Goal: Task Accomplishment & Management: Manage account settings

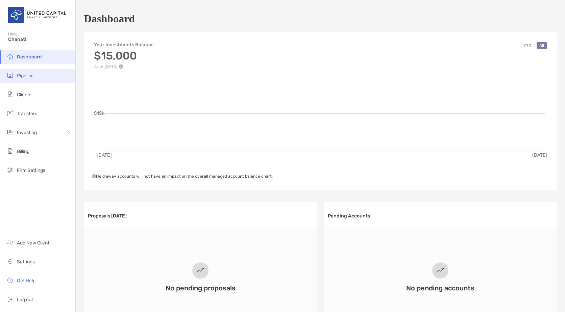
click at [26, 75] on span "Pipeline" at bounding box center [25, 76] width 17 height 6
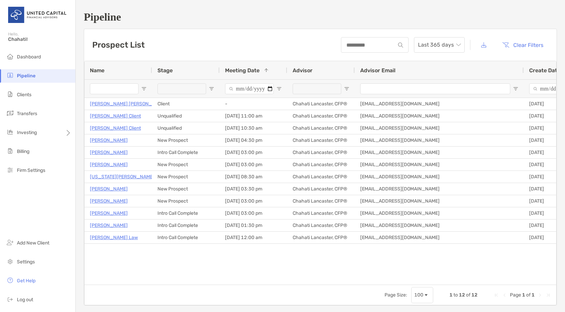
click at [212, 88] on span "Open Filter Menu" at bounding box center [211, 88] width 5 height 5
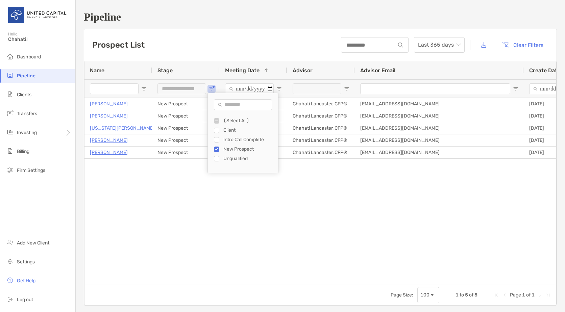
click at [315, 188] on div "[PERSON_NAME] [GEOGRAPHIC_DATA] [DATE] 04:30 pm [PERSON_NAME], CFP® [EMAIL_ADDR…" at bounding box center [319, 189] width 471 height 182
click at [209, 91] on span "Open Filter Menu" at bounding box center [211, 88] width 5 height 5
click at [188, 221] on div "[PERSON_NAME] [GEOGRAPHIC_DATA] [DATE] 04:30 pm [PERSON_NAME], CFP® [EMAIL_ADDR…" at bounding box center [319, 189] width 471 height 182
click at [212, 87] on button "Open Filter Menu" at bounding box center [211, 88] width 5 height 5
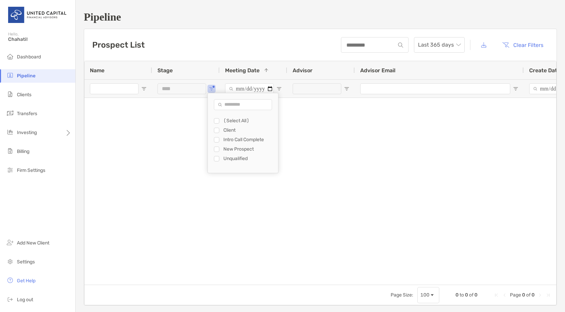
type input "**********"
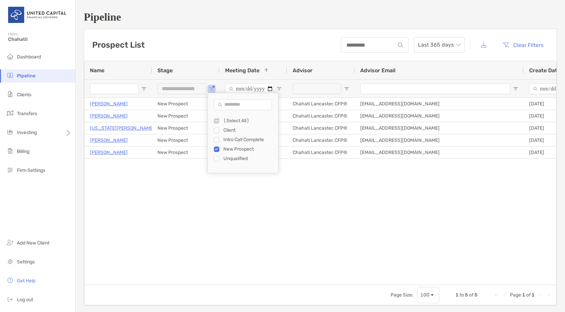
click at [314, 187] on div "[PERSON_NAME] [GEOGRAPHIC_DATA] [DATE] 04:30 pm [PERSON_NAME], CFP® [EMAIL_ADDR…" at bounding box center [319, 189] width 471 height 182
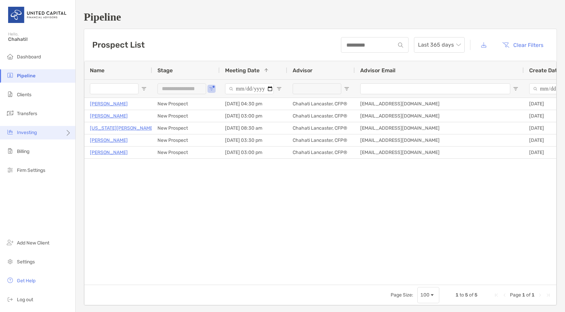
click at [30, 134] on span "Investing" at bounding box center [27, 133] width 20 height 6
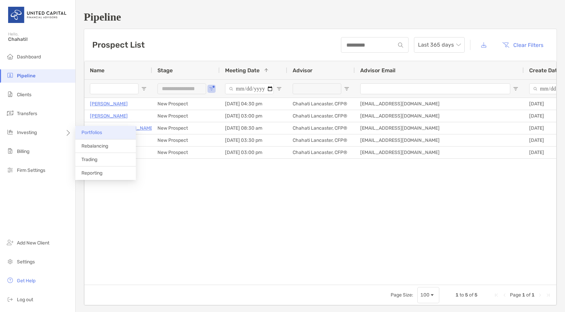
click at [86, 131] on span "Portfolios" at bounding box center [91, 133] width 21 height 6
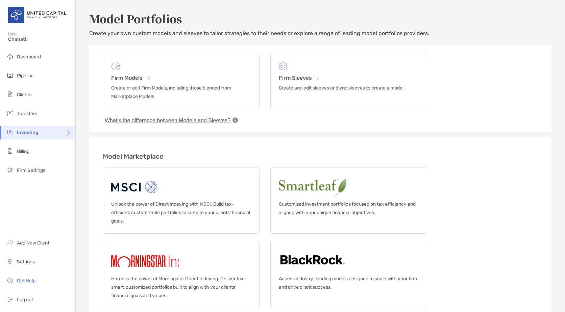
click at [236, 119] on icon at bounding box center [234, 120] width 5 height 5
click at [225, 120] on button "What’s the difference between Models and Sleeves?" at bounding box center [168, 120] width 130 height 7
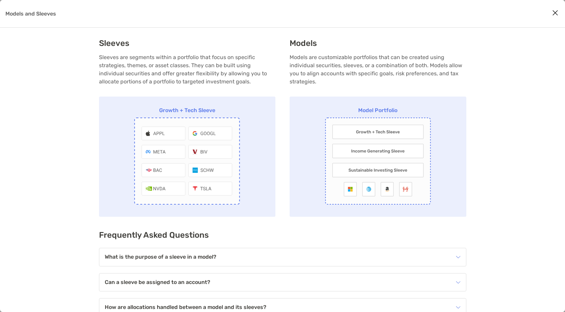
drag, startPoint x: 267, startPoint y: 15, endPoint x: 257, endPoint y: 17, distance: 10.4
click at [267, 16] on div "Models and Sleeves" at bounding box center [282, 14] width 565 height 28
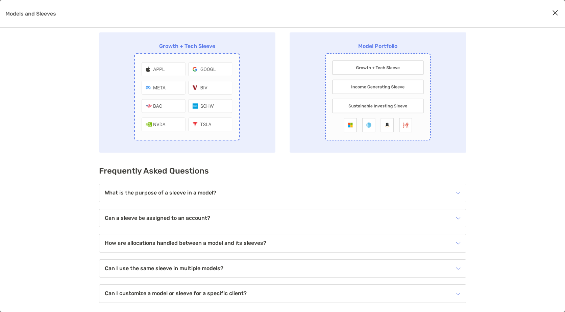
scroll to position [66, 0]
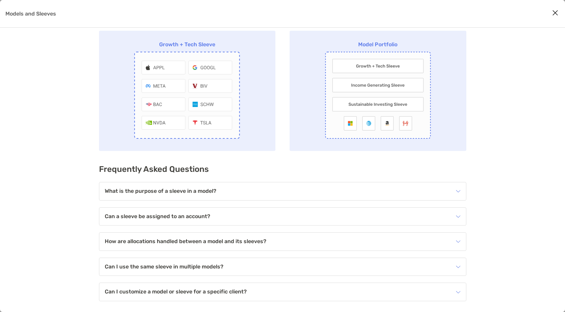
click at [271, 191] on div "What is the purpose of a sleeve in a model?" at bounding box center [278, 191] width 347 height 10
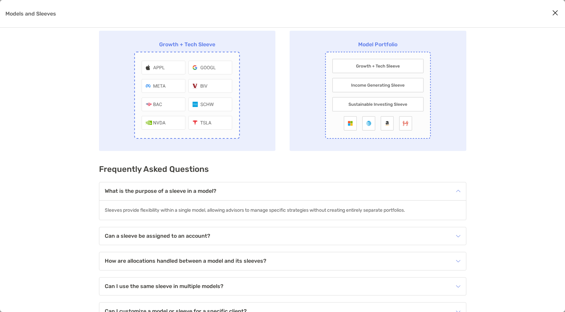
scroll to position [85, 0]
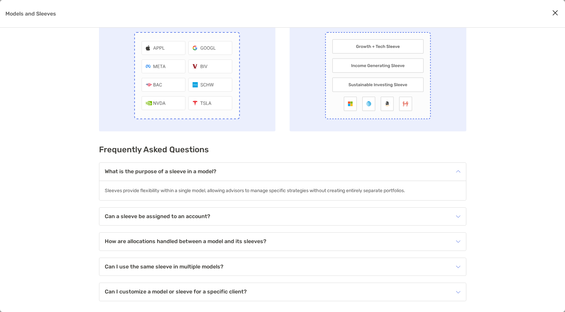
click at [245, 214] on div "Can a sleeve be assigned to an account?" at bounding box center [278, 217] width 347 height 10
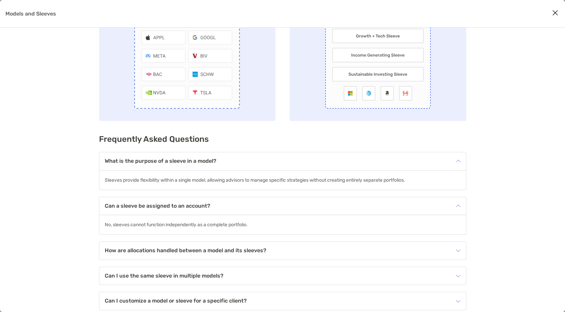
scroll to position [105, 0]
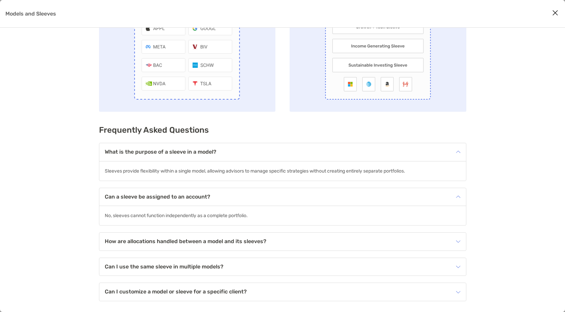
click at [247, 227] on div "How are allocations handled between a model and its sleeves?" at bounding box center [282, 242] width 366 height 18
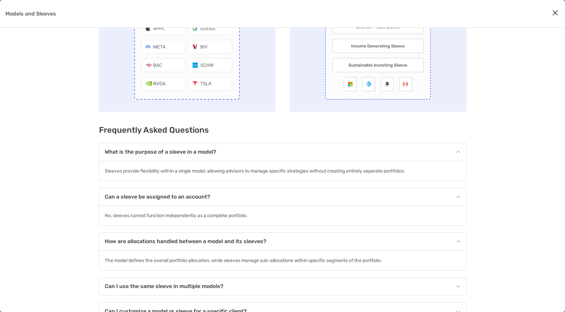
scroll to position [125, 0]
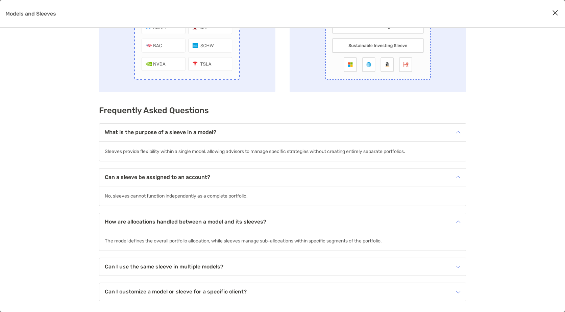
click at [212, 227] on h4 "Can I use the same sleeve in multiple models?" at bounding box center [164, 267] width 119 height 6
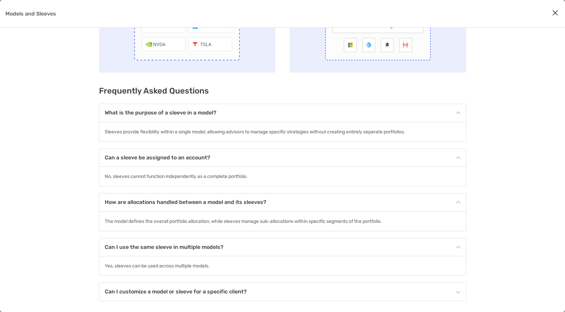
click at [206, 227] on h4 "Can I customize a model or sleeve for a specific client?" at bounding box center [176, 292] width 142 height 6
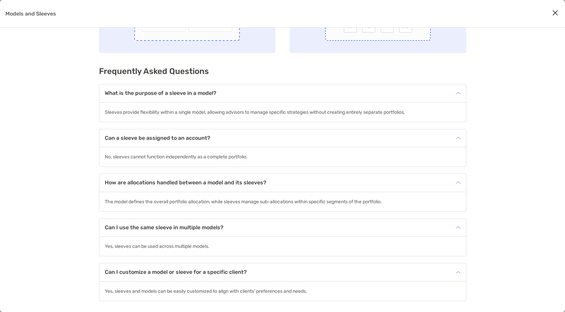
scroll to position [0, 0]
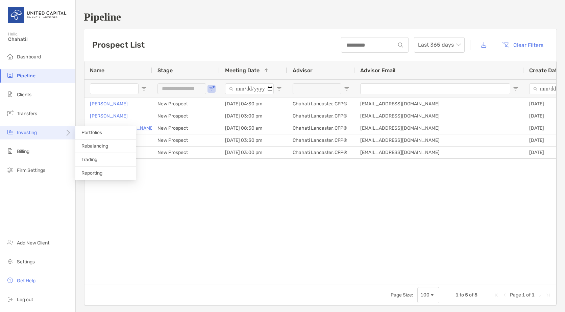
click at [29, 133] on span "Investing" at bounding box center [27, 133] width 20 height 6
click at [91, 161] on span "Trading" at bounding box center [89, 160] width 16 height 6
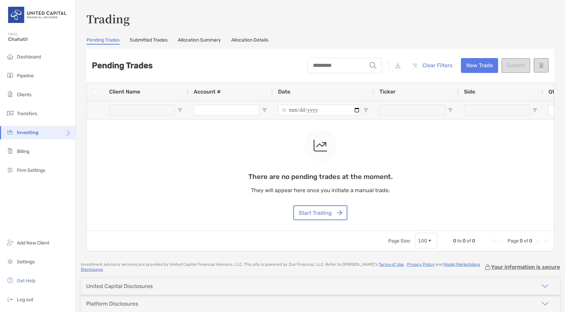
click at [180, 110] on div "There are no pending trades at the moment. They will appear here once you initi…" at bounding box center [320, 157] width 467 height 148
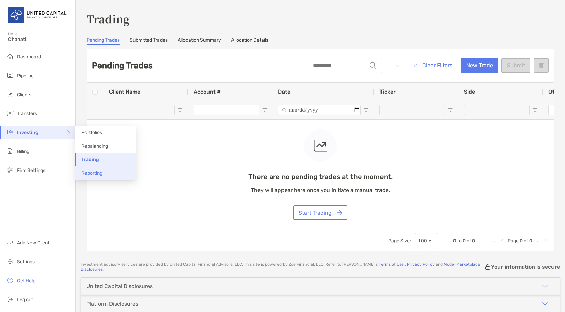
click at [93, 173] on span "Reporting" at bounding box center [91, 173] width 21 height 6
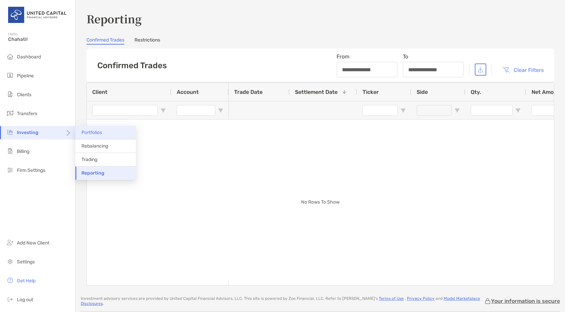
click at [94, 133] on span "Portfolios" at bounding box center [91, 133] width 21 height 6
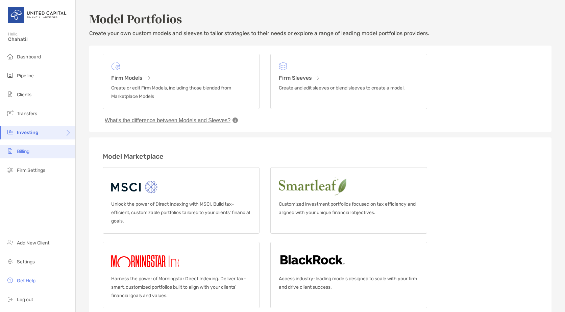
click at [34, 154] on li "Billing" at bounding box center [37, 152] width 75 height 14
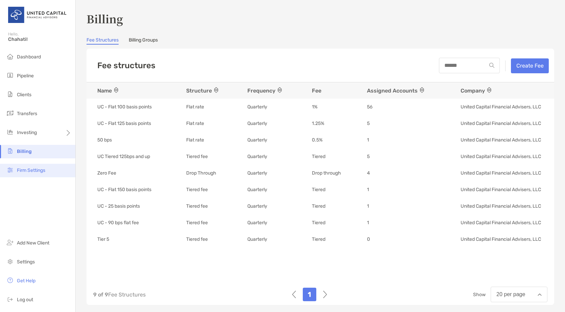
click at [26, 170] on span "Firm Settings" at bounding box center [31, 170] width 28 height 6
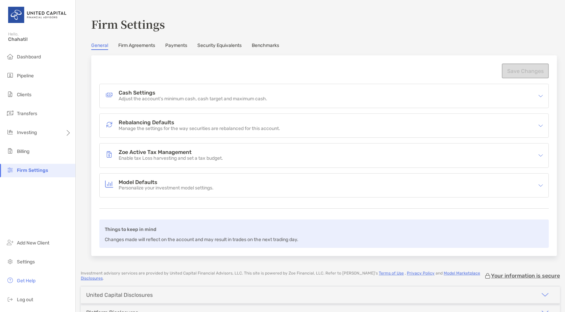
click at [127, 47] on link "Firm Agreements" at bounding box center [136, 46] width 37 height 7
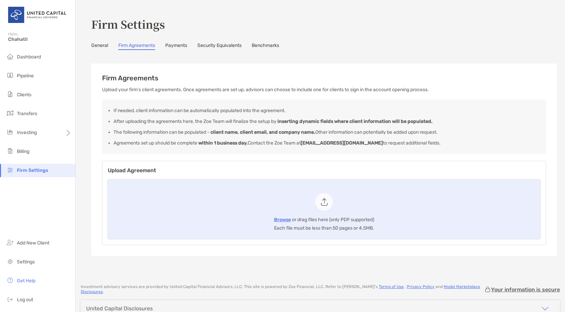
click at [176, 46] on link "Payments" at bounding box center [176, 46] width 22 height 7
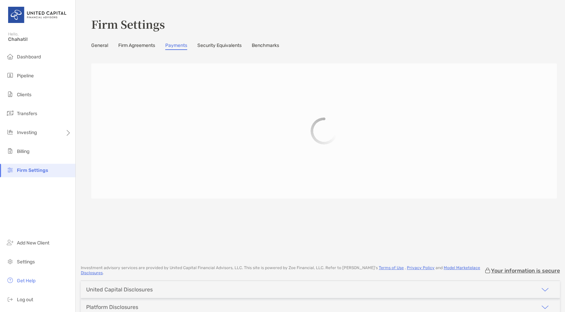
click at [226, 45] on link "Security Equivalents" at bounding box center [219, 46] width 44 height 7
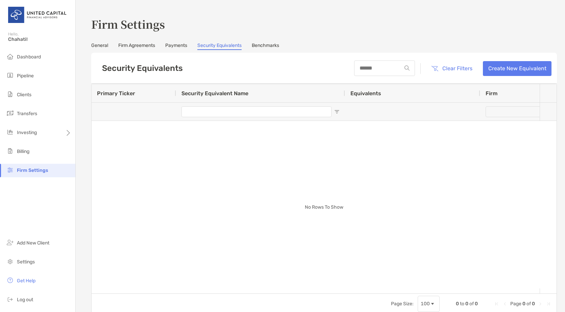
click at [261, 44] on link "Benchmarks" at bounding box center [265, 46] width 27 height 7
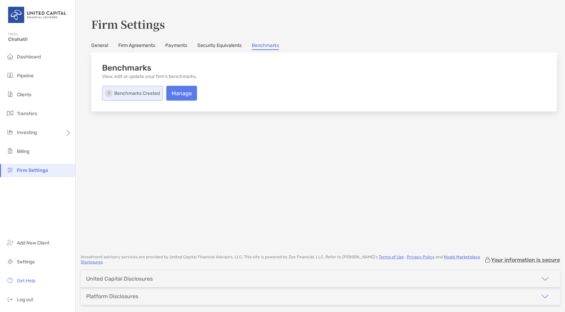
click at [139, 95] on p "Benchmarks Created" at bounding box center [137, 93] width 46 height 8
click at [178, 90] on link "Manage" at bounding box center [181, 93] width 31 height 15
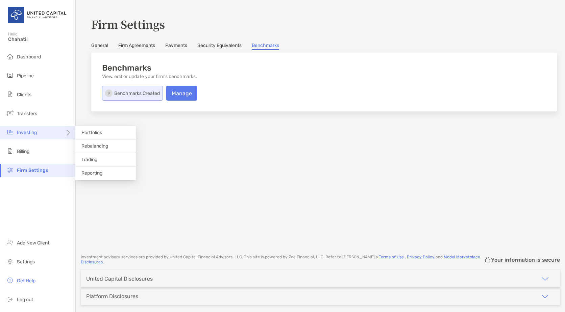
click at [29, 135] on span "Investing" at bounding box center [27, 133] width 20 height 6
click at [93, 162] on span "Trading" at bounding box center [89, 160] width 16 height 6
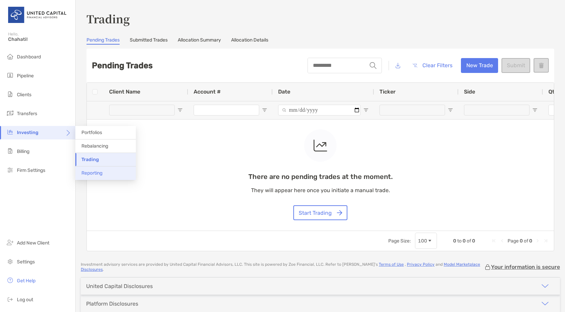
click at [96, 173] on span "Reporting" at bounding box center [91, 173] width 21 height 6
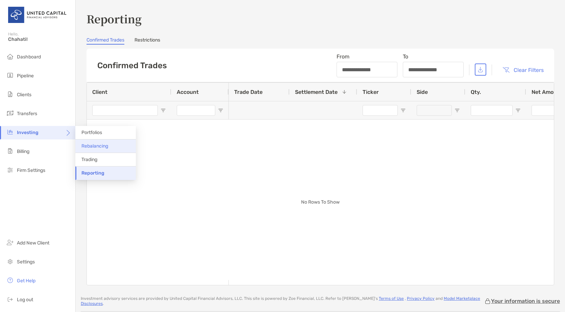
click at [90, 146] on span "Rebalancing" at bounding box center [94, 146] width 27 height 6
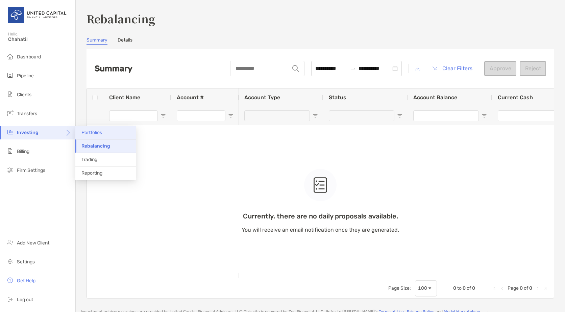
click at [94, 130] on span "Portfolios" at bounding box center [91, 133] width 21 height 6
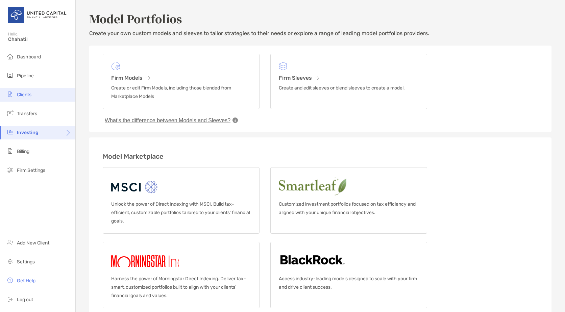
click at [37, 97] on li "Clients" at bounding box center [37, 95] width 75 height 14
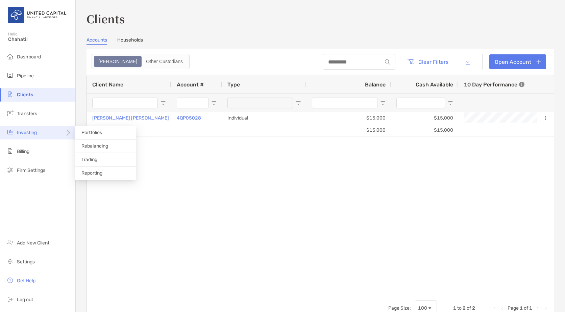
click at [34, 132] on span "Investing" at bounding box center [27, 133] width 20 height 6
click at [90, 159] on span "Trading" at bounding box center [89, 160] width 16 height 6
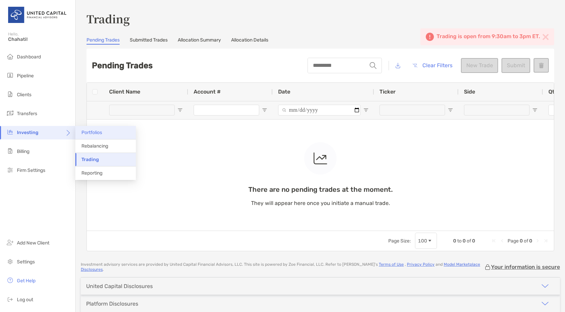
click at [83, 132] on span "Portfolios" at bounding box center [91, 133] width 21 height 6
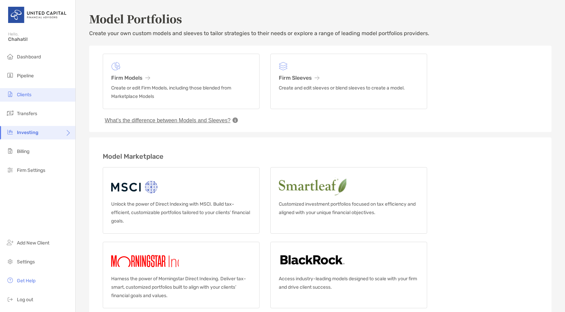
click at [30, 94] on span "Clients" at bounding box center [24, 95] width 15 height 6
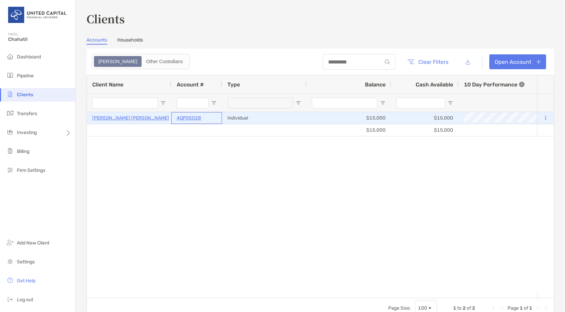
click at [188, 116] on p "4QP05028" at bounding box center [189, 118] width 24 height 8
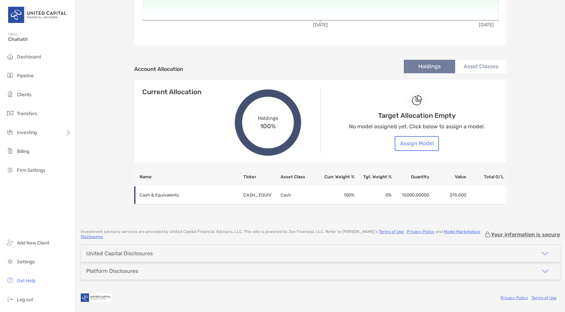
scroll to position [177, 0]
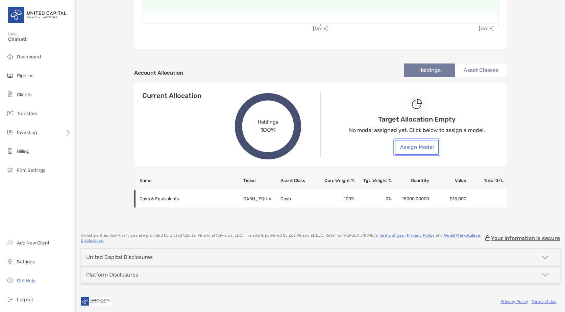
click at [403, 150] on button "Assign Model" at bounding box center [416, 147] width 44 height 15
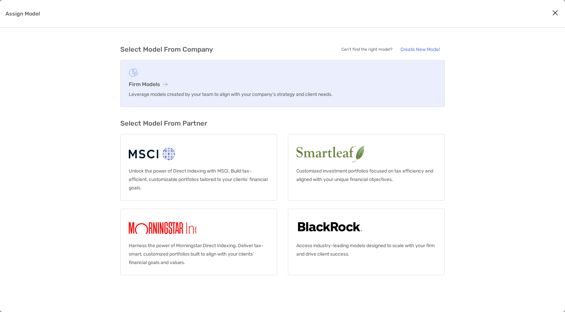
click at [254, 87] on h3 "Firm Models" at bounding box center [282, 84] width 307 height 6
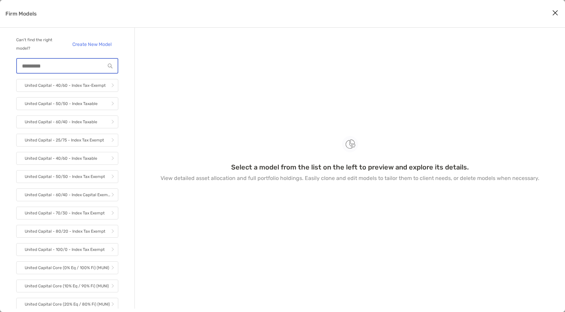
click at [53, 66] on input "Firm Models" at bounding box center [61, 66] width 88 height 6
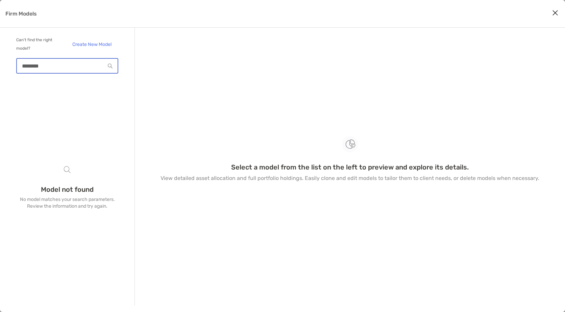
type input "*********"
drag, startPoint x: 53, startPoint y: 66, endPoint x: 11, endPoint y: 73, distance: 42.8
click at [11, 73] on div "Can’t find the right model? Create New Model ********* Model not found No model…" at bounding box center [67, 167] width 135 height 278
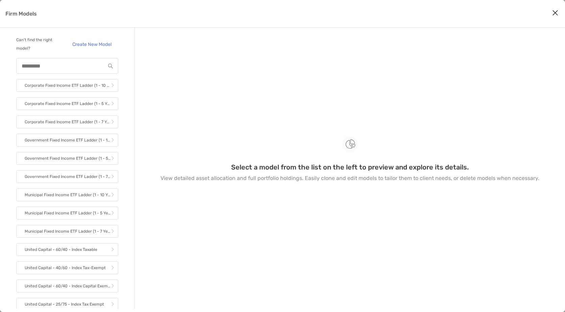
click at [429, 14] on icon "Close modal" at bounding box center [555, 13] width 6 height 8
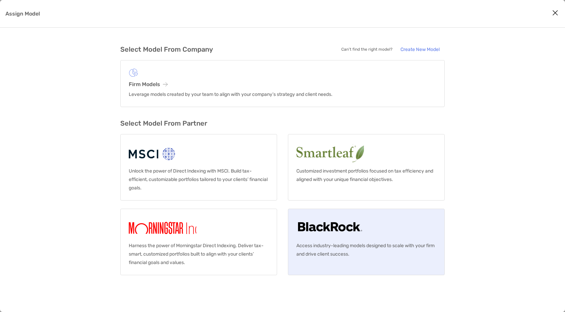
click at [326, 227] on link "Access industry-leading models designed to scale with your firm and drive clien…" at bounding box center [366, 242] width 157 height 67
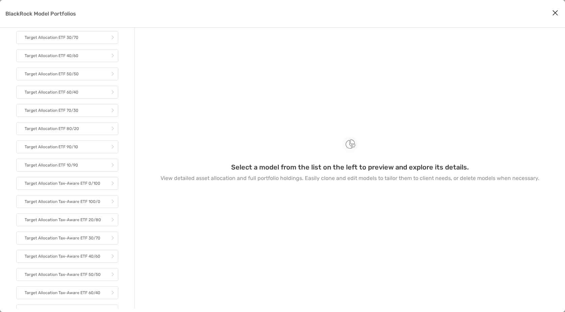
scroll to position [81, 0]
click at [95, 145] on link "Target Allocation ETF 90/10" at bounding box center [67, 145] width 102 height 13
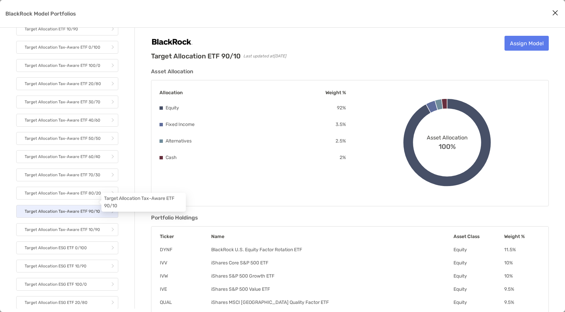
scroll to position [250, 0]
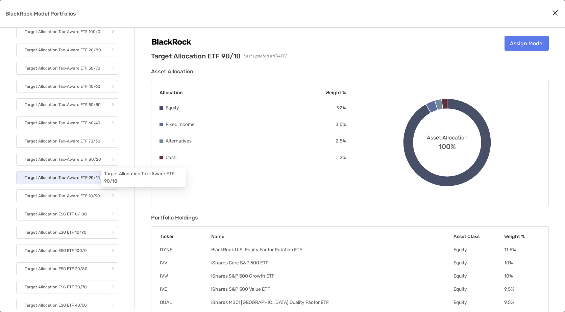
click at [66, 178] on p "Target Allocation Tax-Aware ETF 90/10" at bounding box center [62, 178] width 75 height 8
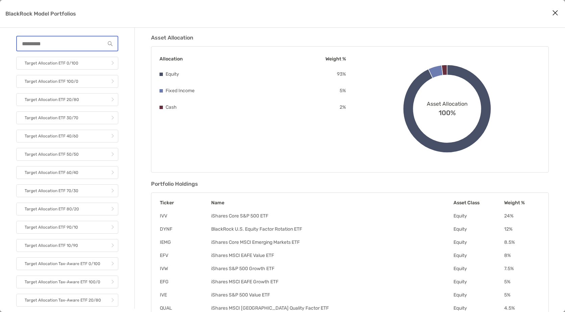
click at [61, 45] on input "BlackRock Model Portfolios" at bounding box center [61, 44] width 88 height 6
type input "*"
click at [429, 14] on button "Close modal" at bounding box center [555, 13] width 10 height 10
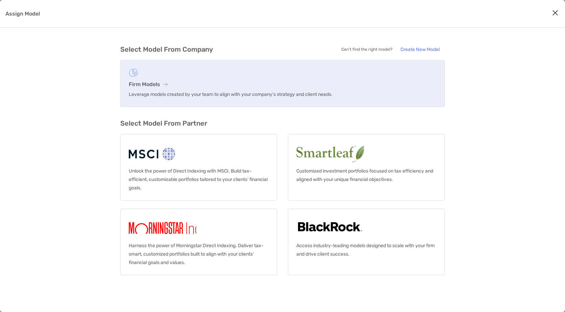
click at [189, 87] on h3 "Firm Models" at bounding box center [282, 84] width 307 height 6
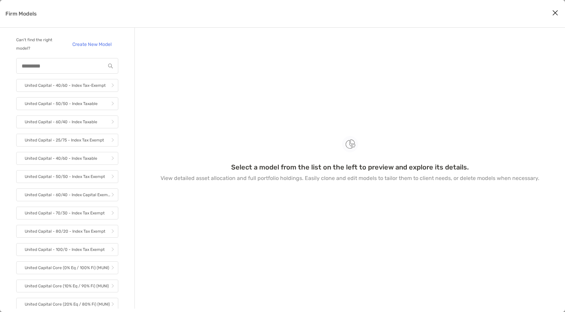
click at [429, 15] on icon "Close modal" at bounding box center [555, 13] width 6 height 8
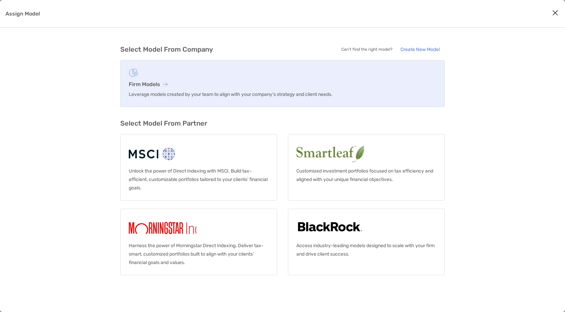
click at [198, 95] on p "Leverage models created by your team to align with your company’s strategy and …" at bounding box center [282, 94] width 307 height 8
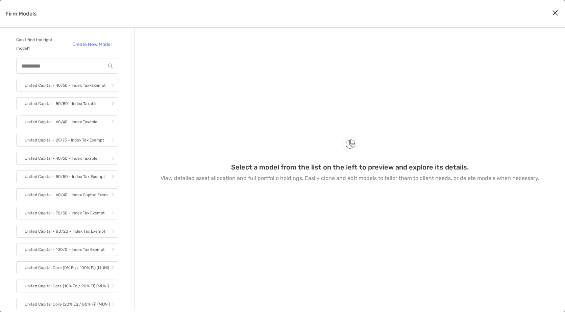
click at [429, 14] on icon "Close modal" at bounding box center [555, 13] width 6 height 8
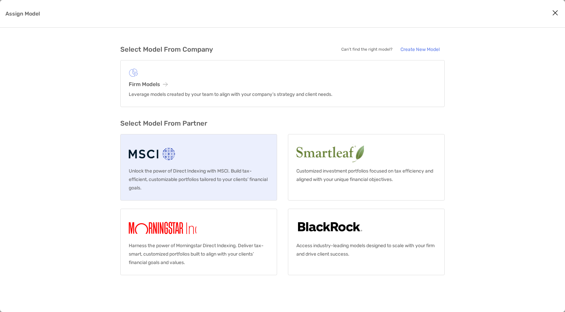
click at [195, 177] on p "Unlock the power of Direct Indexing with MSCI. Build tax-efficient, customizabl…" at bounding box center [199, 179] width 140 height 25
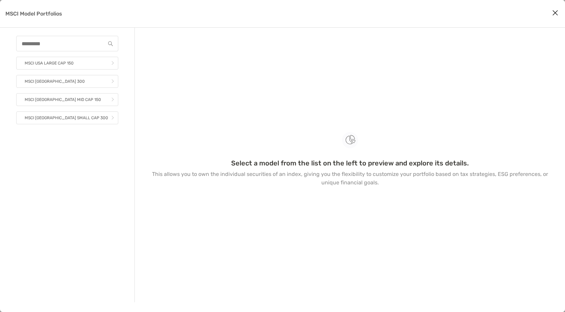
click at [429, 11] on icon "Close modal" at bounding box center [555, 13] width 6 height 8
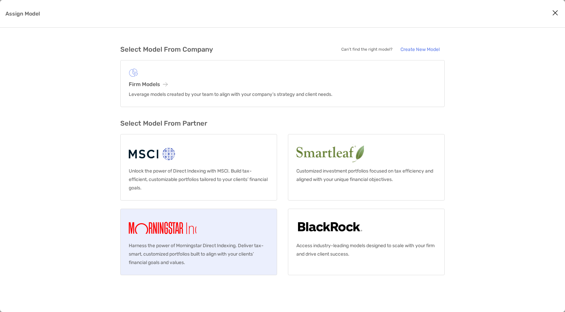
click at [173, 227] on img "Assign Model" at bounding box center [176, 228] width 95 height 22
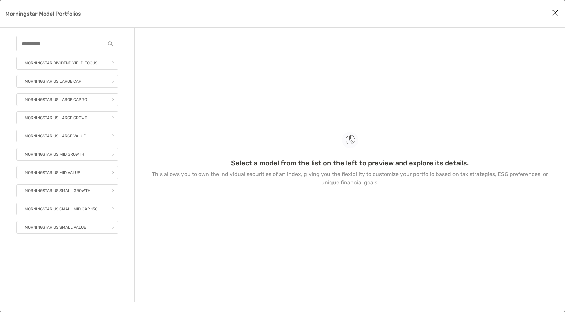
click at [429, 15] on icon "Close modal" at bounding box center [555, 13] width 6 height 8
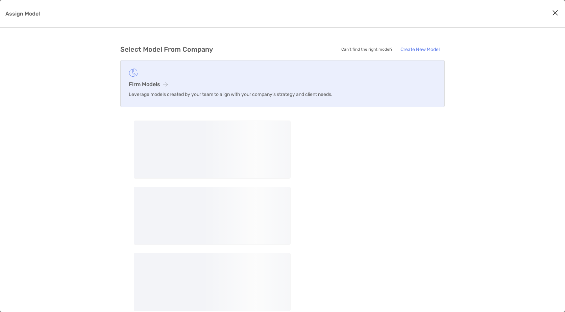
click at [154, 84] on h3 "Firm Models" at bounding box center [282, 84] width 307 height 6
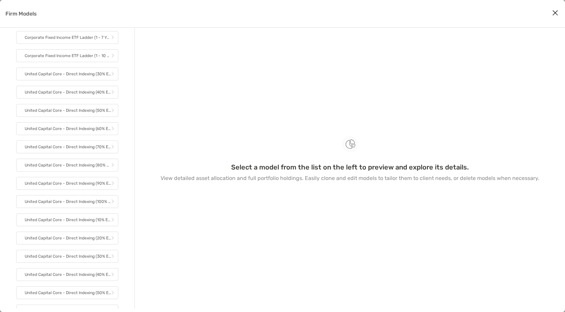
scroll to position [736, 0]
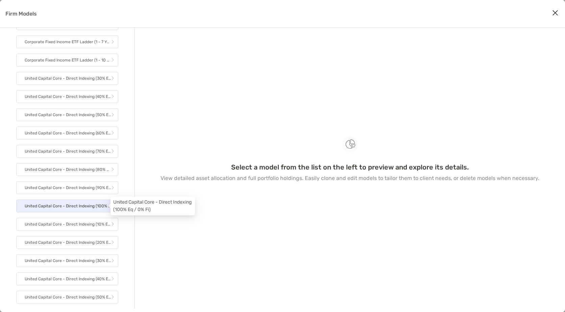
click at [84, 208] on p "United Capital Core - Direct Indexing (100% Eq / 0% Fi)" at bounding box center [68, 206] width 86 height 8
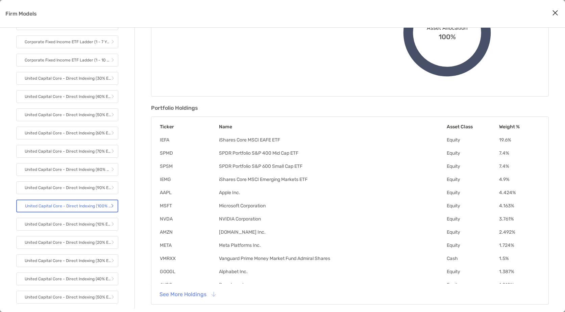
scroll to position [112, 0]
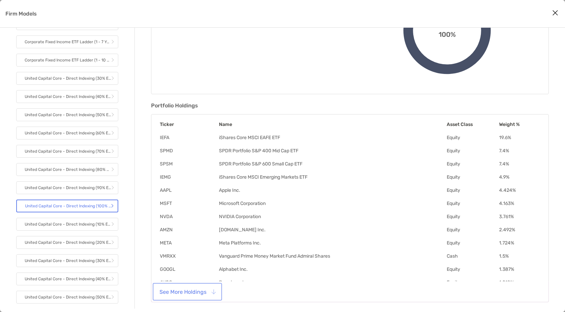
click at [199, 227] on button "See More Holdings" at bounding box center [187, 291] width 67 height 15
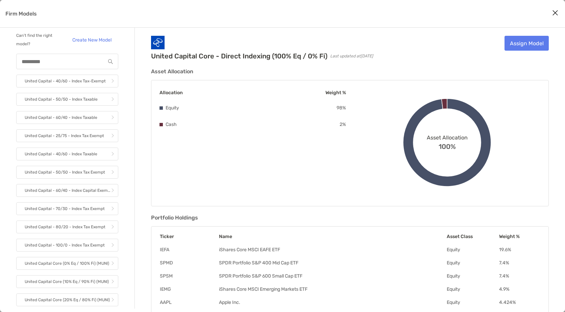
scroll to position [0, 0]
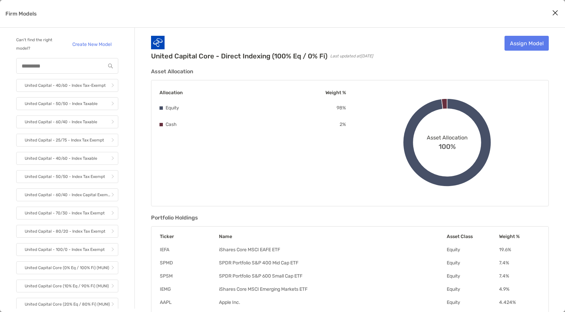
click at [429, 10] on icon "Close modal" at bounding box center [555, 13] width 6 height 8
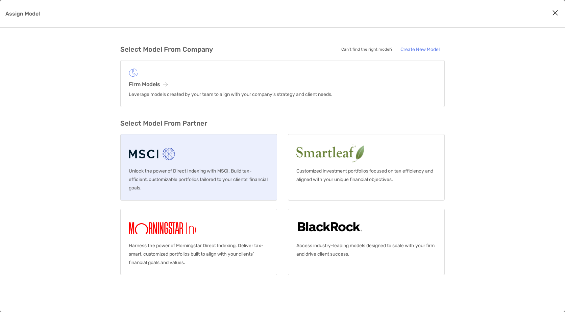
click at [220, 159] on link "Unlock the power of Direct Indexing with MSCI. Build tax-efficient, customizabl…" at bounding box center [198, 167] width 157 height 67
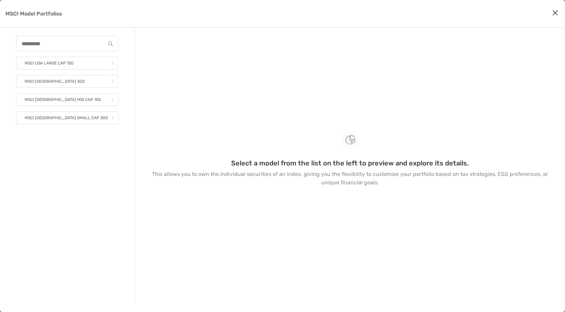
click at [429, 12] on button "Close modal" at bounding box center [555, 13] width 10 height 10
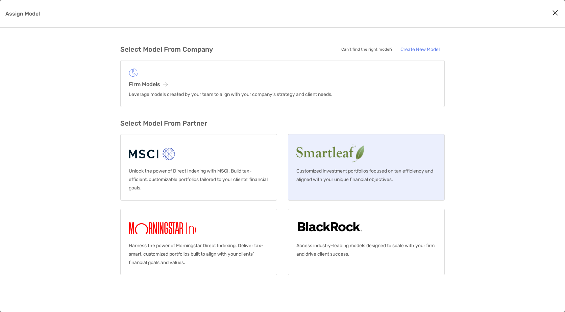
click at [332, 165] on link "Customized investment portfolios focused on tax efficiency and aligned with you…" at bounding box center [366, 167] width 157 height 67
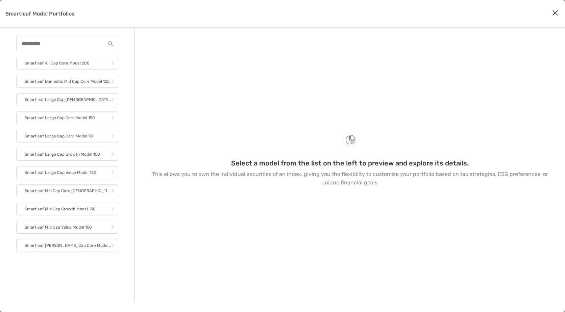
click at [429, 14] on icon "Close modal" at bounding box center [555, 13] width 6 height 8
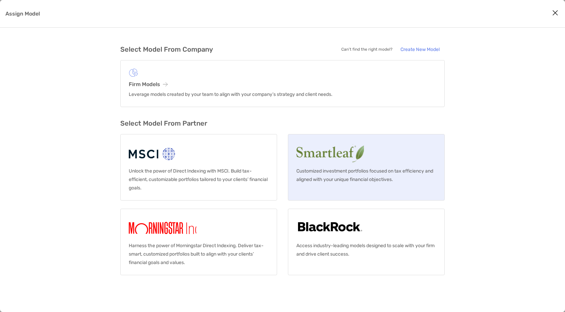
click at [322, 152] on img "Assign Model" at bounding box center [358, 154] width 124 height 22
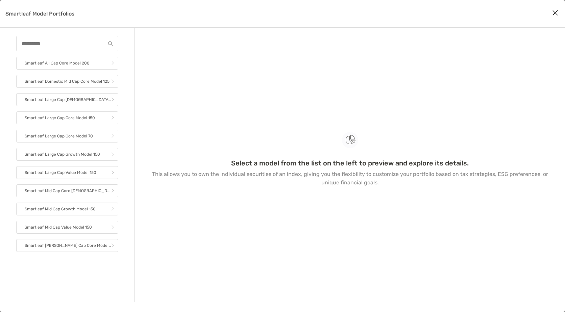
click at [429, 11] on icon "Close modal" at bounding box center [555, 13] width 6 height 8
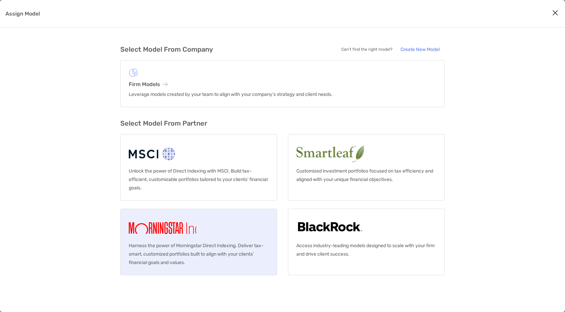
click at [193, 227] on img "Assign Model" at bounding box center [176, 228] width 95 height 22
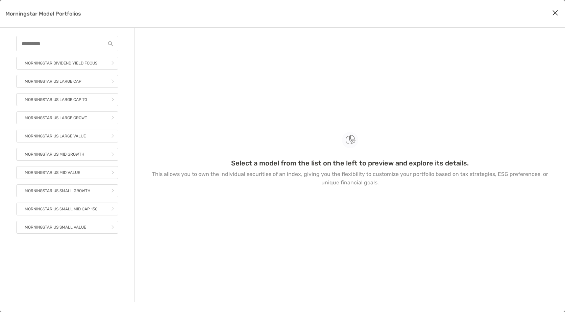
click at [429, 12] on icon "Close modal" at bounding box center [555, 13] width 6 height 8
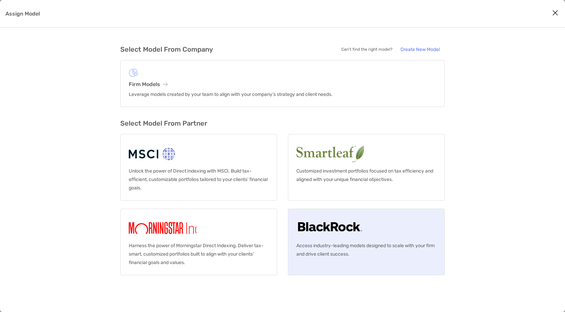
click at [339, 227] on img "Assign Model" at bounding box center [329, 228] width 67 height 22
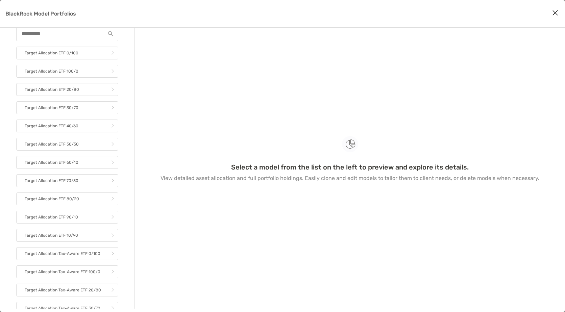
scroll to position [28, 0]
click at [429, 14] on icon "Close modal" at bounding box center [555, 13] width 6 height 8
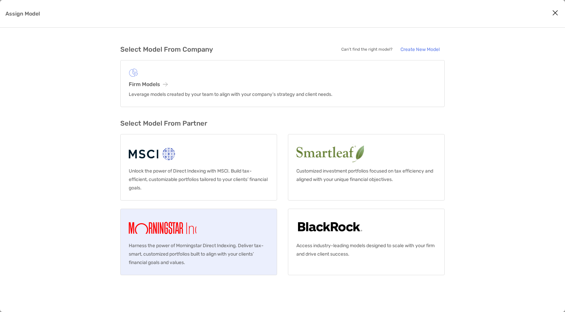
click at [223, 224] on link "Harness the power of Morningstar Direct Indexing. Deliver tax-smart, customized…" at bounding box center [198, 242] width 157 height 67
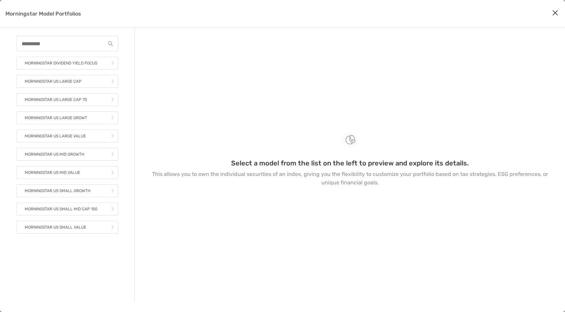
click at [429, 13] on icon "Close modal" at bounding box center [555, 13] width 6 height 8
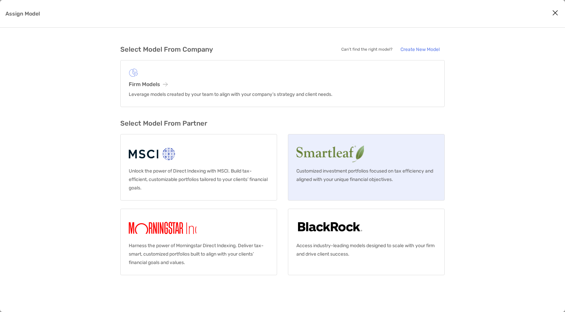
click at [372, 159] on link "Customized investment portfolios focused on tax efficiency and aligned with you…" at bounding box center [366, 167] width 157 height 67
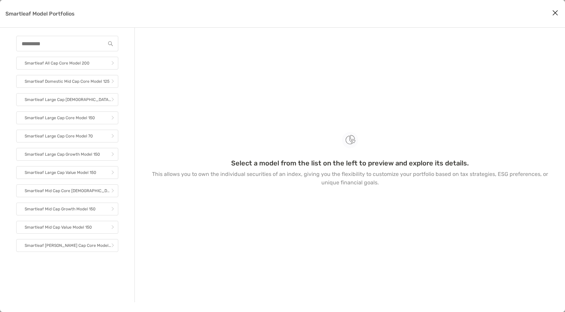
click at [429, 16] on icon "Close modal" at bounding box center [555, 13] width 6 height 8
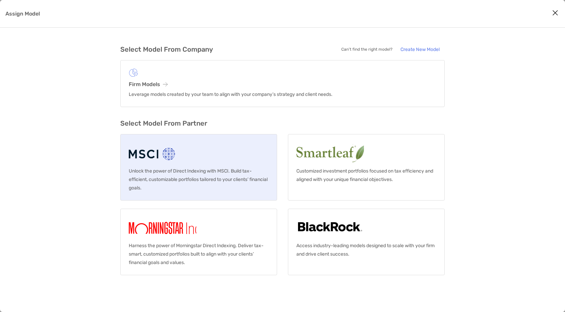
click at [196, 160] on link "Unlock the power of Direct Indexing with MSCI. Build tax-efficient, customizabl…" at bounding box center [198, 167] width 157 height 67
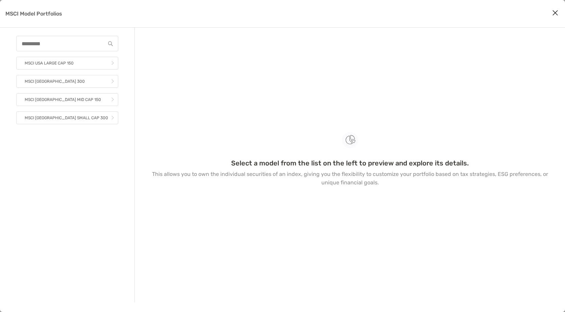
click at [429, 12] on icon "Close modal" at bounding box center [555, 13] width 6 height 8
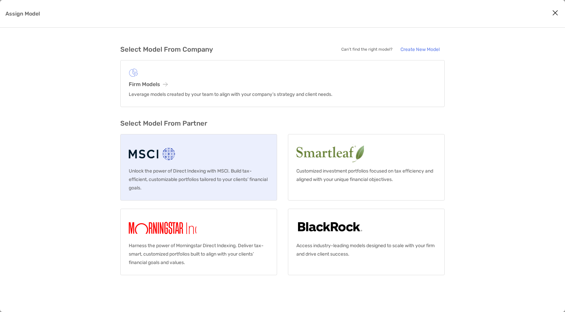
click at [229, 147] on link "Unlock the power of Direct Indexing with MSCI. Build tax-efficient, customizabl…" at bounding box center [198, 167] width 157 height 67
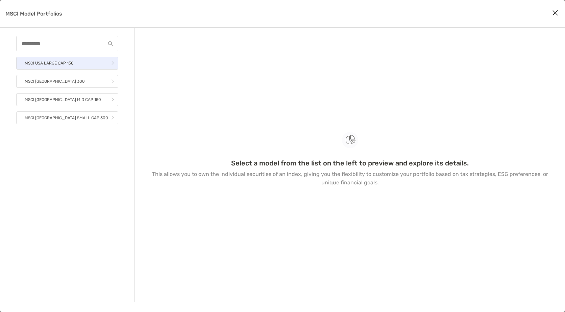
click at [79, 59] on link "MSCI USA LARGE CAP 150" at bounding box center [67, 63] width 102 height 13
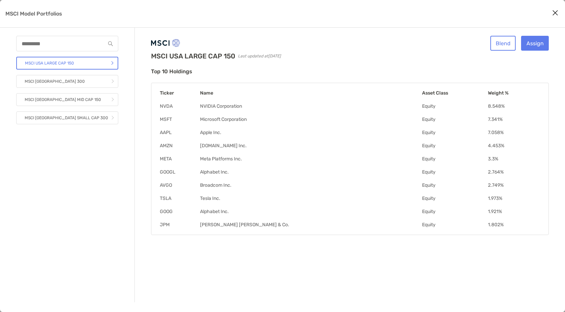
click at [429, 11] on icon "Close modal" at bounding box center [555, 13] width 6 height 8
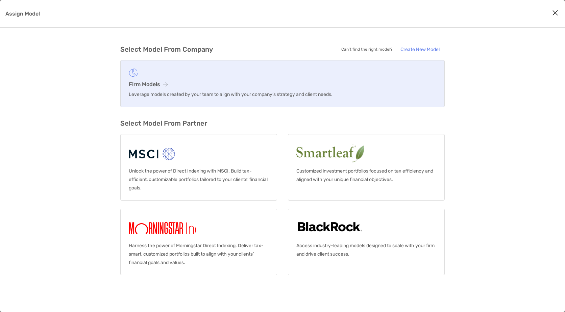
click at [364, 89] on link "Firm Models Leverage models created by your team to align with your company’s s…" at bounding box center [282, 83] width 324 height 47
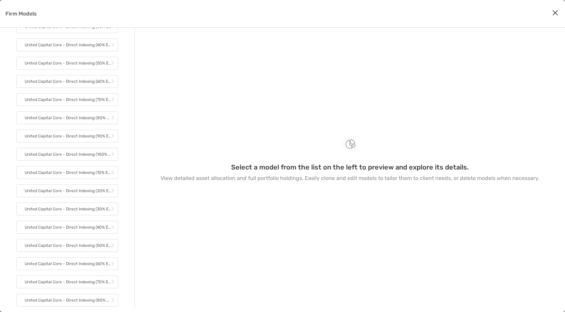
scroll to position [841, 0]
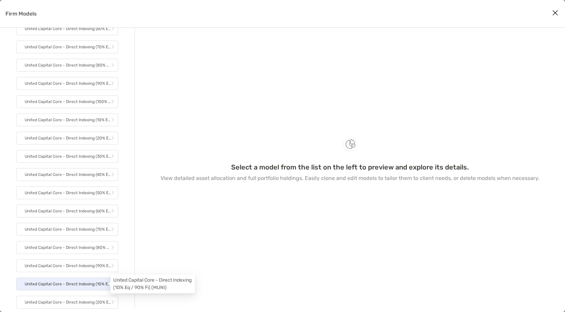
click at [79, 227] on p "United Capital Core - Direct Indexing (10% Eq / 90% Fi) (MUNI)" at bounding box center [68, 284] width 86 height 8
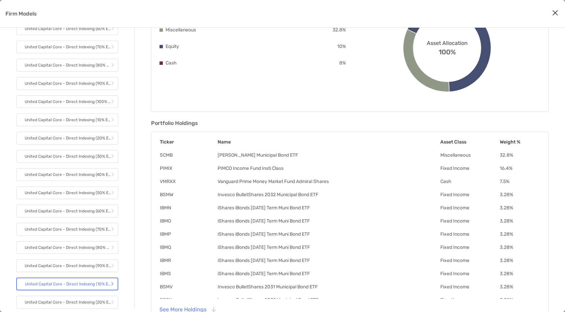
scroll to position [117, 0]
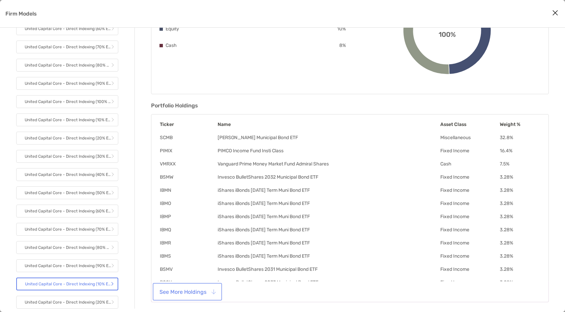
click at [194, 227] on button "See More Holdings" at bounding box center [187, 291] width 67 height 15
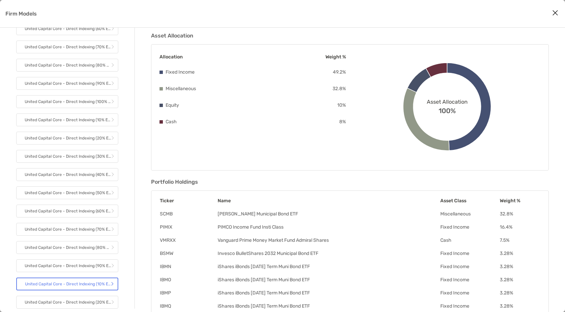
scroll to position [0, 0]
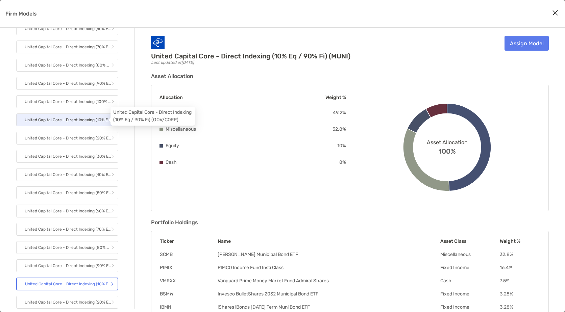
click at [72, 119] on p "United Capital Core - Direct Indexing (10% Eq / 90% Fi) (GOV/CORP)" at bounding box center [68, 120] width 86 height 8
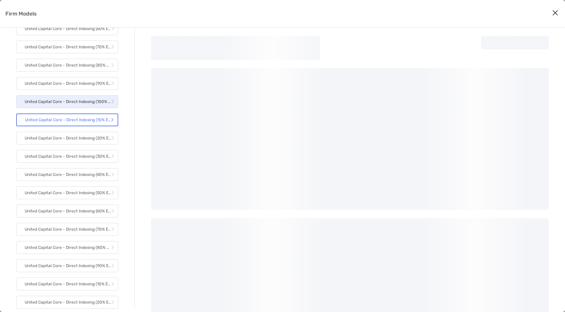
click at [74, 99] on p "United Capital Core - Direct Indexing (100% Eq / 0% Fi)" at bounding box center [68, 102] width 86 height 8
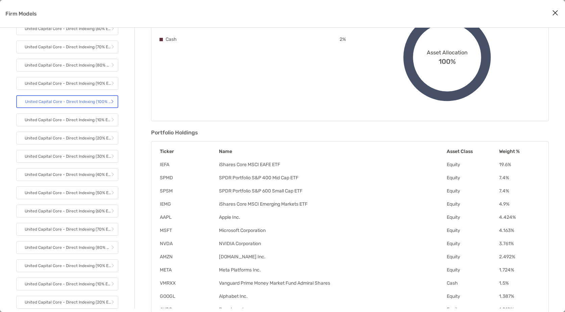
scroll to position [112, 0]
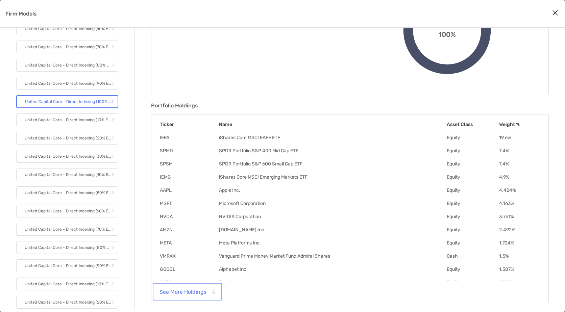
click at [197, 227] on button "See More Holdings" at bounding box center [187, 291] width 67 height 15
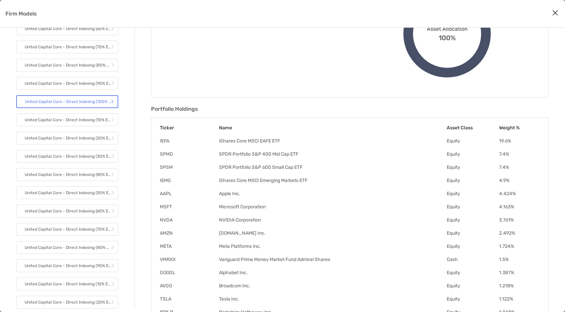
scroll to position [0, 0]
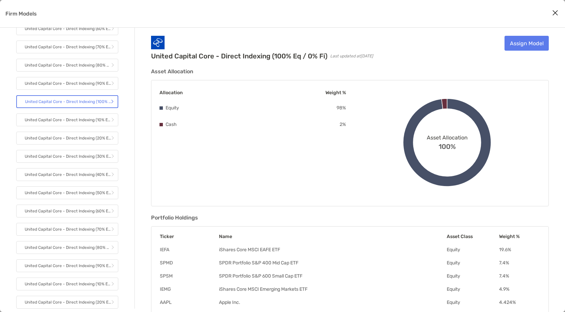
click at [429, 11] on icon "Close modal" at bounding box center [555, 13] width 6 height 8
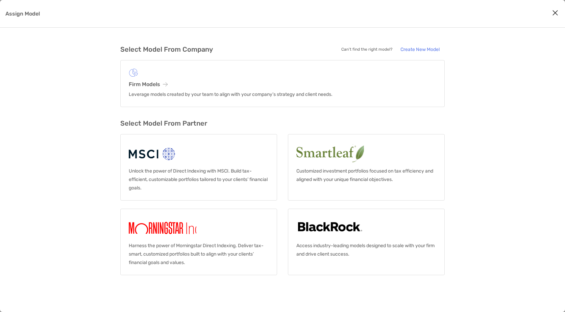
click at [429, 12] on icon "Close modal" at bounding box center [555, 13] width 6 height 8
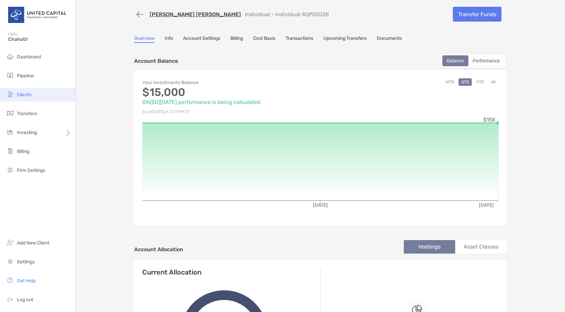
click at [27, 96] on span "Clients" at bounding box center [24, 95] width 15 height 6
